Goal: Find specific page/section: Find specific page/section

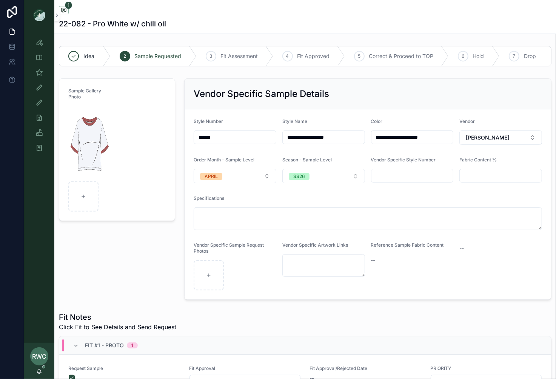
scroll to position [647, 0]
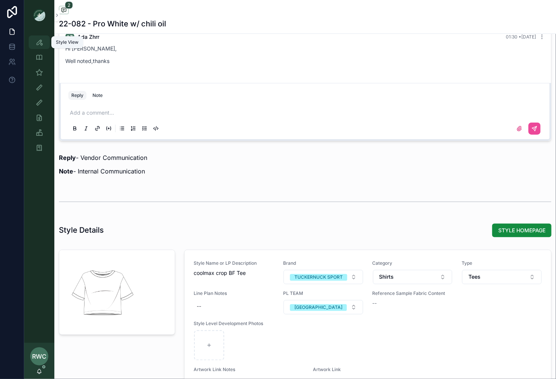
click at [43, 45] on div "Style View" at bounding box center [39, 42] width 12 height 12
